Goal: Task Accomplishment & Management: Complete application form

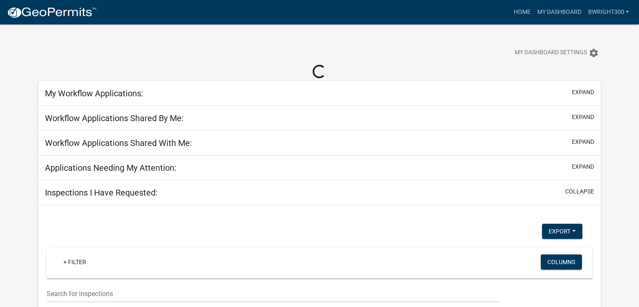
select select "1: 25"
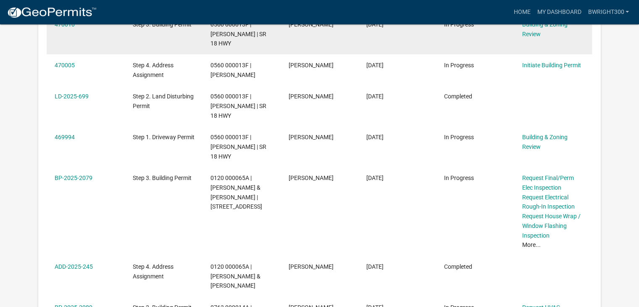
scroll to position [210, 0]
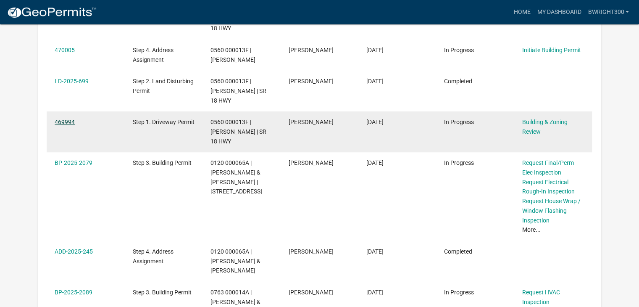
click at [62, 123] on link "469994" at bounding box center [65, 121] width 20 height 7
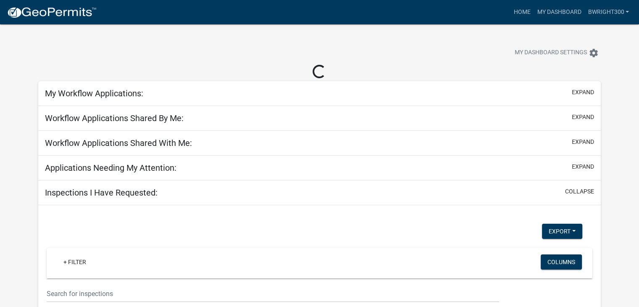
select select "1: 25"
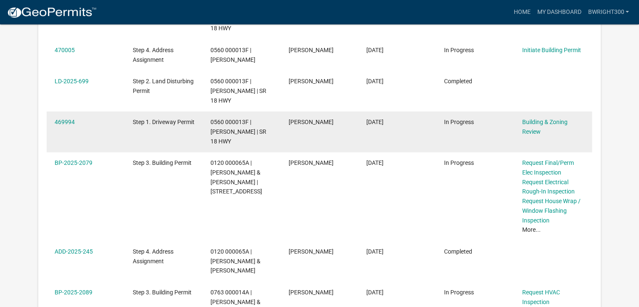
scroll to position [168, 0]
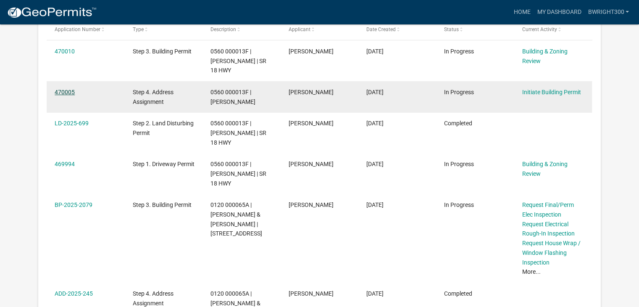
click at [72, 92] on link "470005" at bounding box center [65, 92] width 20 height 7
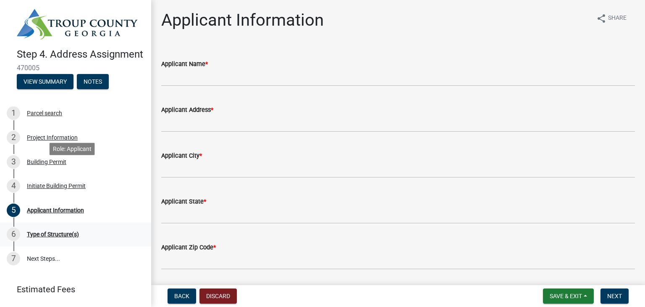
scroll to position [42, 0]
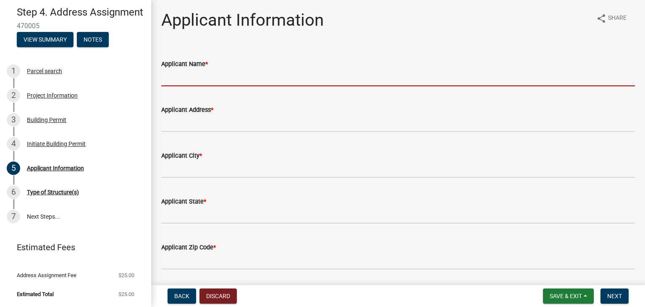
click at [210, 79] on input "Applicant Name *" at bounding box center [398, 77] width 474 height 17
type input "william wright"
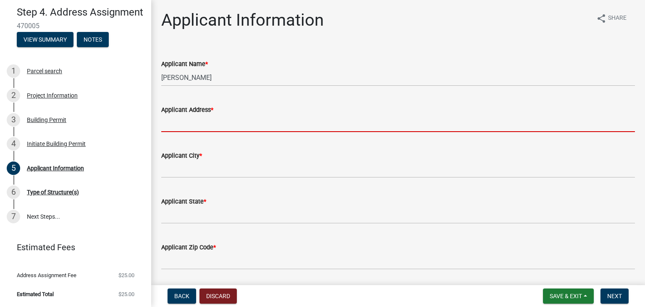
click at [202, 126] on input "Applicant Address *" at bounding box center [398, 123] width 474 height 17
type input "[STREET_ADDRESS]"
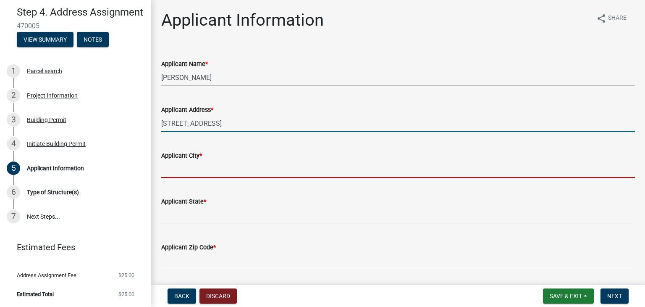
type input "LaGrange"
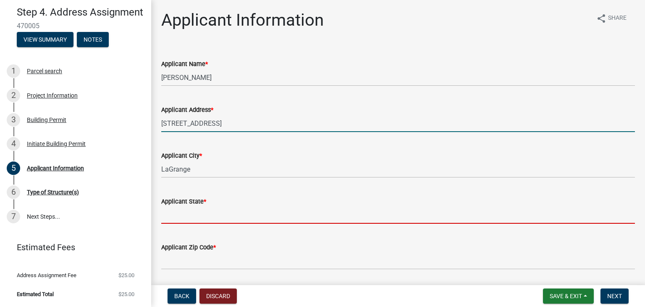
type input "GEORGIA"
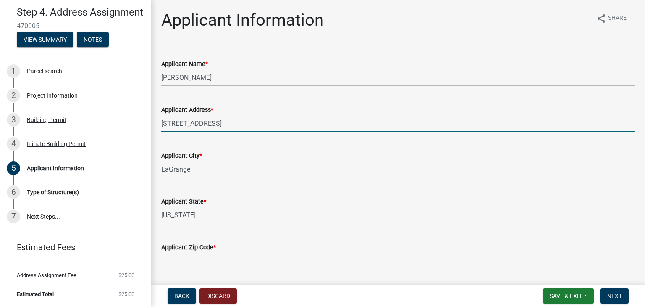
type input "30240"
type input "bwright202@charter.net"
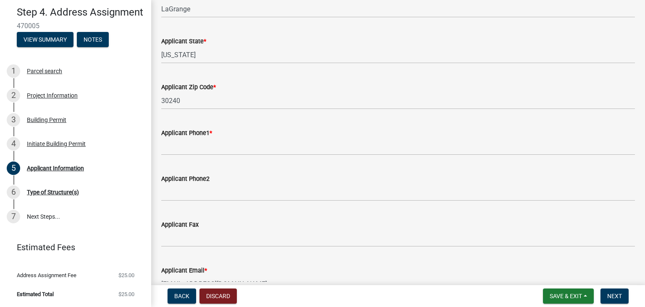
scroll to position [168, 0]
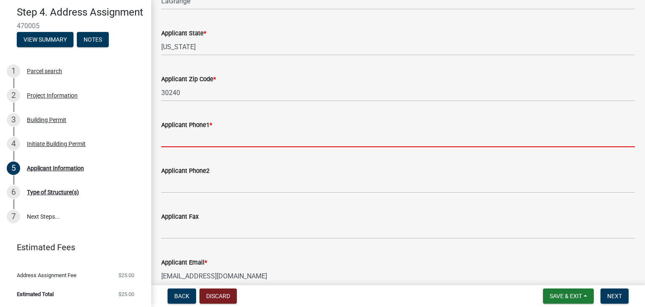
click at [209, 139] on input "Applicant Phone1 *" at bounding box center [398, 138] width 474 height 17
type input "[PHONE_NUMBER]"
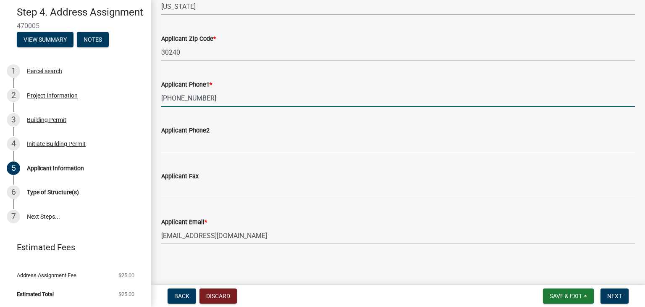
scroll to position [210, 0]
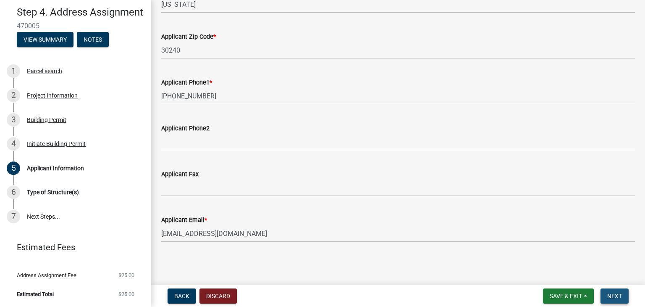
click at [612, 297] on span "Next" at bounding box center [614, 295] width 15 height 7
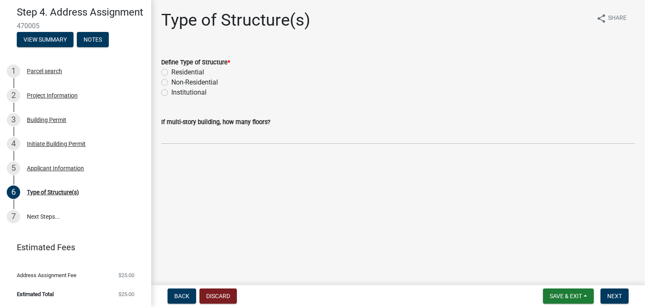
click at [171, 72] on label "Residential" at bounding box center [187, 72] width 33 height 10
click at [171, 72] on input "Residential" at bounding box center [173, 69] width 5 height 5
radio input "true"
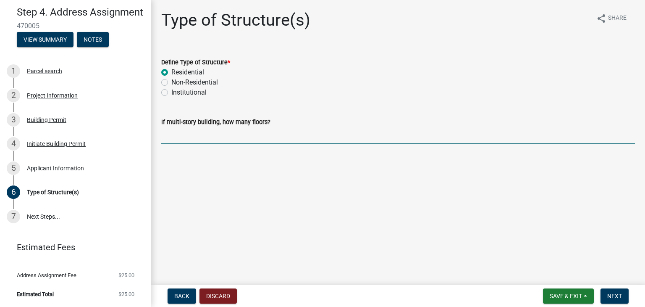
click at [216, 142] on input "If multi-story building, how many floors?" at bounding box center [398, 135] width 474 height 17
type input "1"
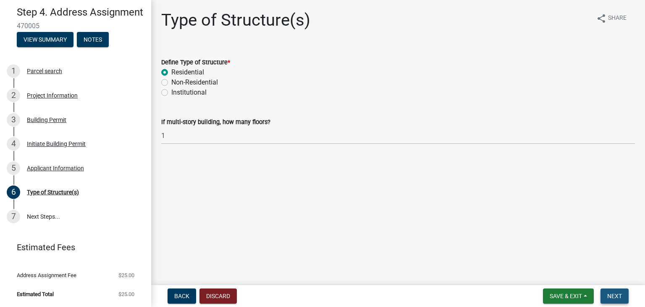
click at [611, 294] on span "Next" at bounding box center [614, 295] width 15 height 7
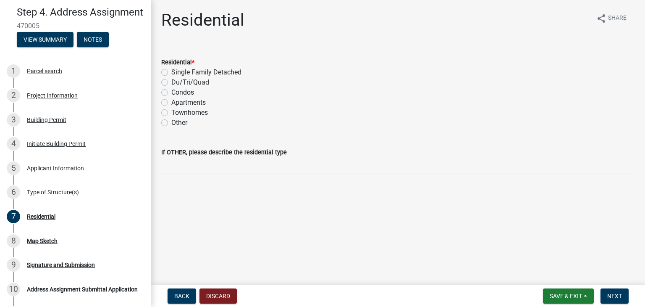
click at [171, 72] on label "Single Family Detached" at bounding box center [206, 72] width 70 height 10
click at [171, 72] on input "Single Family Detached" at bounding box center [173, 69] width 5 height 5
radio input "true"
drag, startPoint x: 611, startPoint y: 293, endPoint x: 608, endPoint y: 289, distance: 4.8
click at [610, 292] on span "Next" at bounding box center [614, 295] width 15 height 7
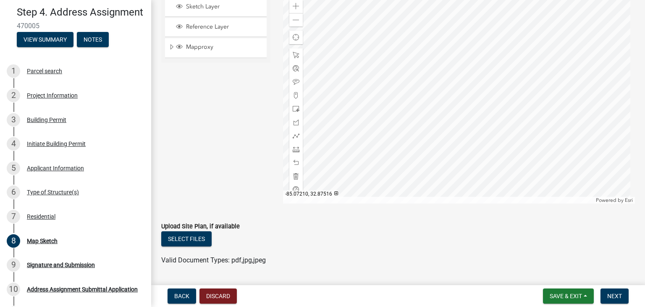
scroll to position [115, 0]
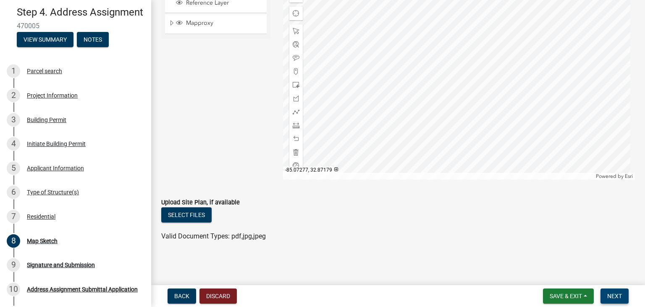
click at [612, 296] on span "Next" at bounding box center [614, 295] width 15 height 7
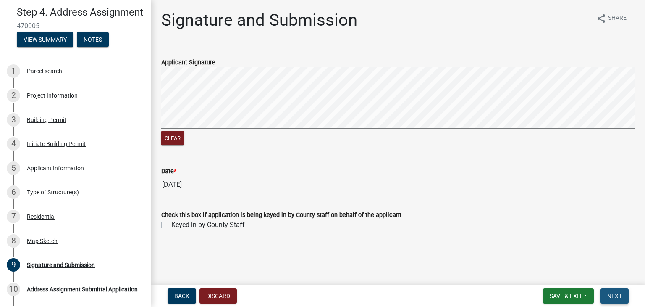
click at [611, 297] on span "Next" at bounding box center [614, 295] width 15 height 7
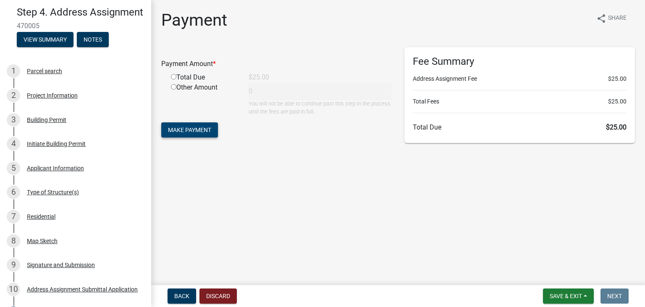
click at [178, 131] on span "Make Payment" at bounding box center [189, 129] width 43 height 7
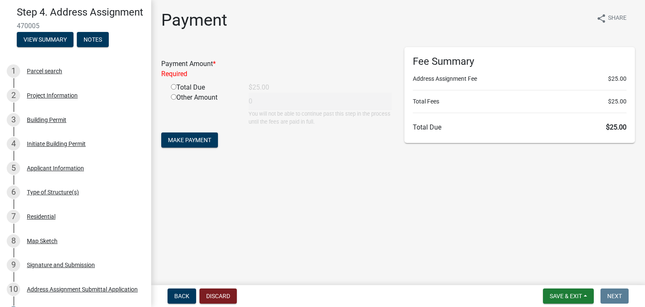
click at [173, 88] on input "radio" at bounding box center [173, 86] width 5 height 5
radio input "true"
type input "25"
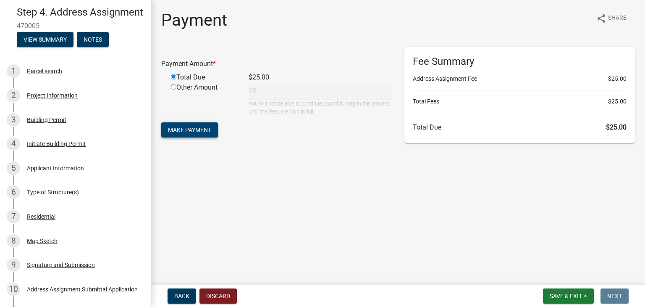
click at [185, 131] on span "Make Payment" at bounding box center [189, 129] width 43 height 7
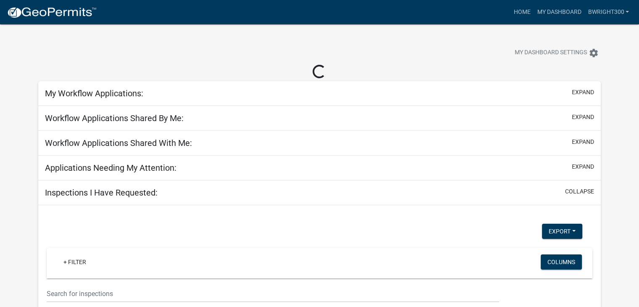
select select "1: 25"
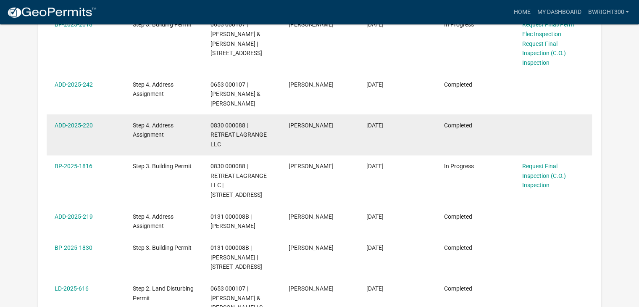
scroll to position [840, 0]
